Goal: Use online tool/utility

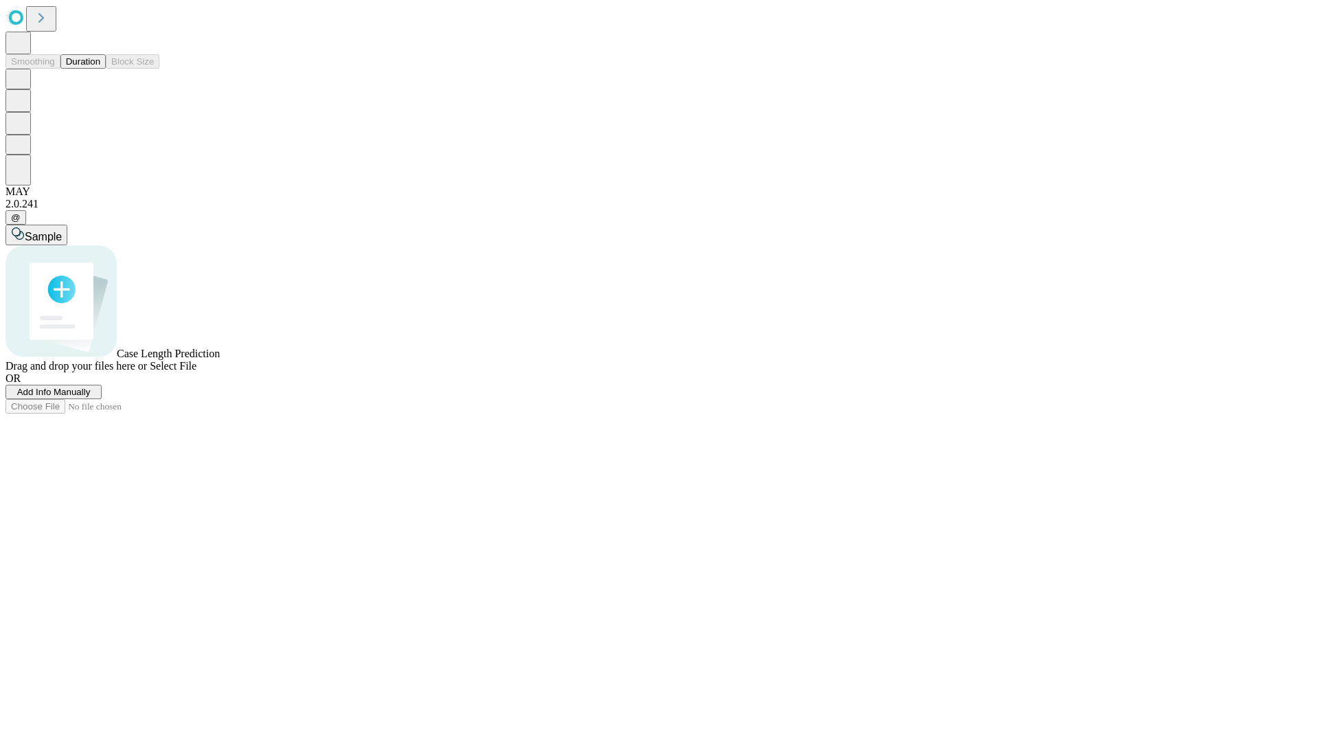
click at [100, 69] on button "Duration" at bounding box center [82, 61] width 45 height 14
click at [62, 231] on span "Sample" at bounding box center [43, 237] width 37 height 12
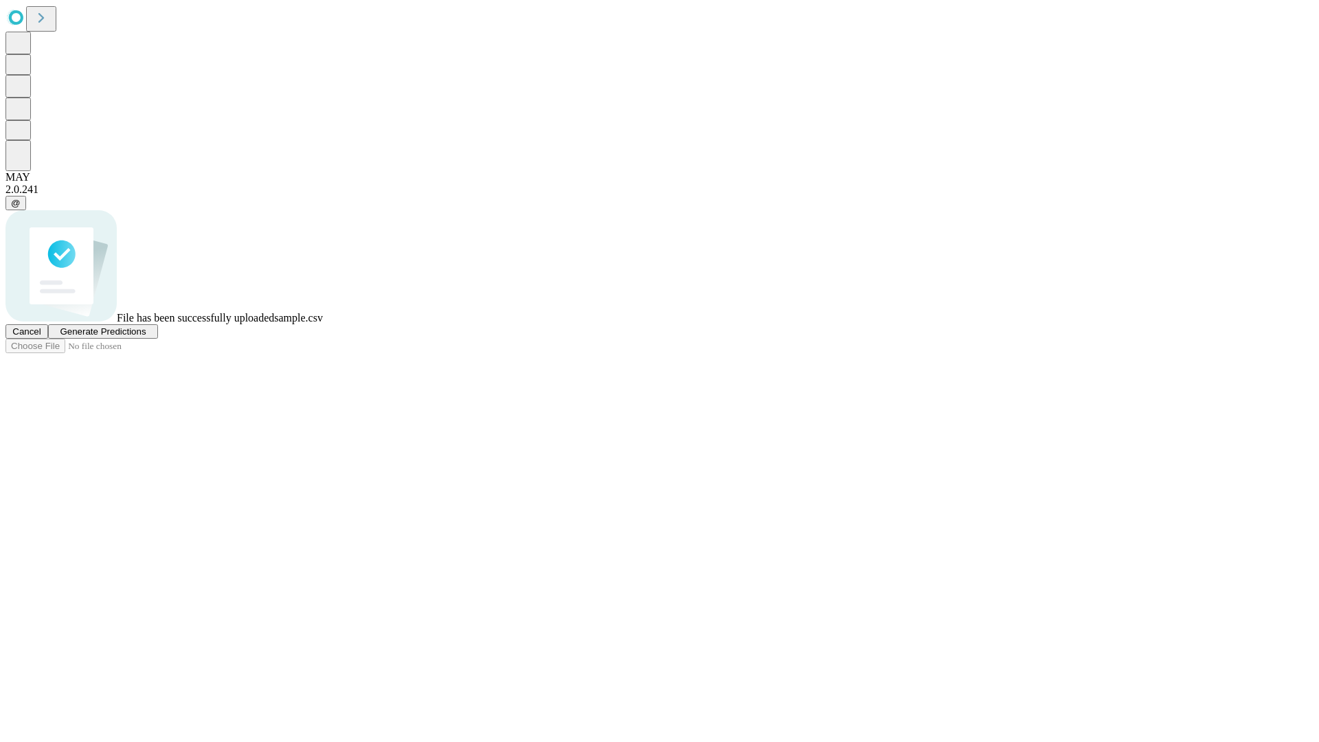
click at [146, 337] on span "Generate Predictions" at bounding box center [103, 331] width 86 height 10
